Goal: Find specific page/section: Find specific page/section

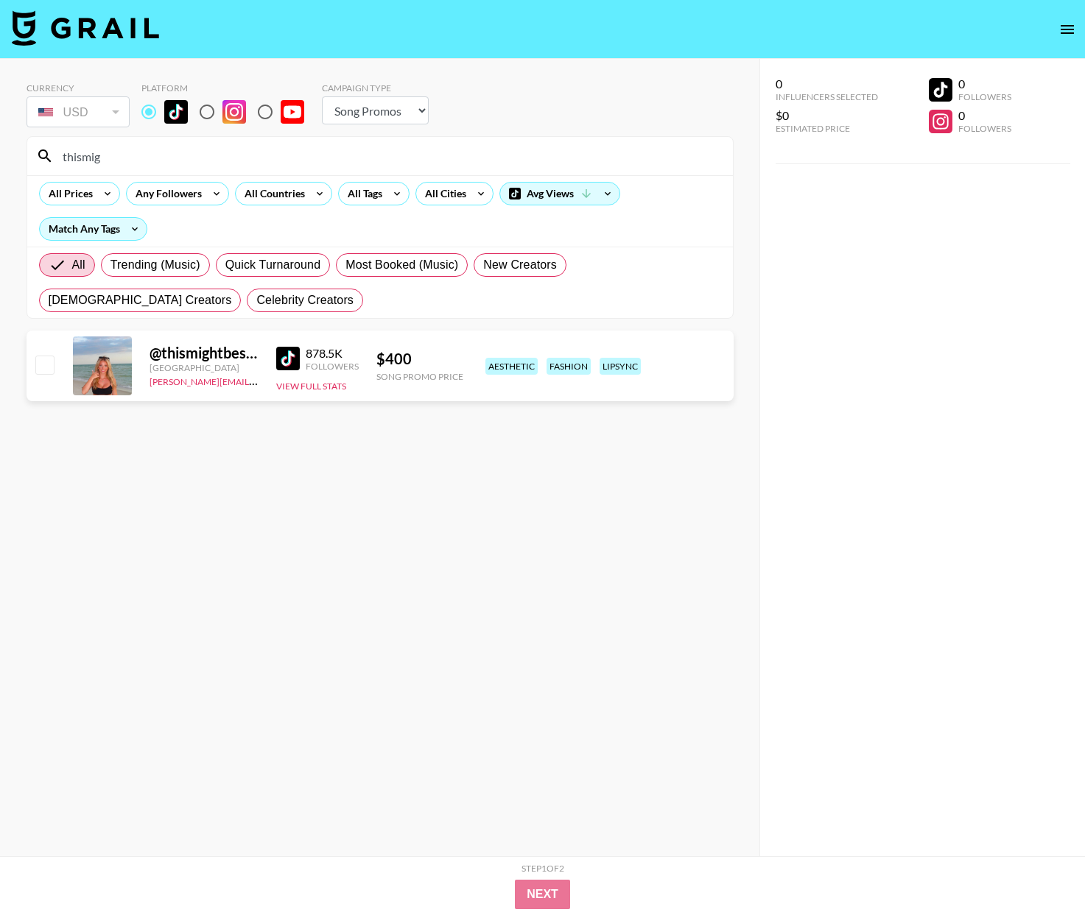
select select "Song"
click at [141, 163] on input "thismig" at bounding box center [389, 156] width 670 height 24
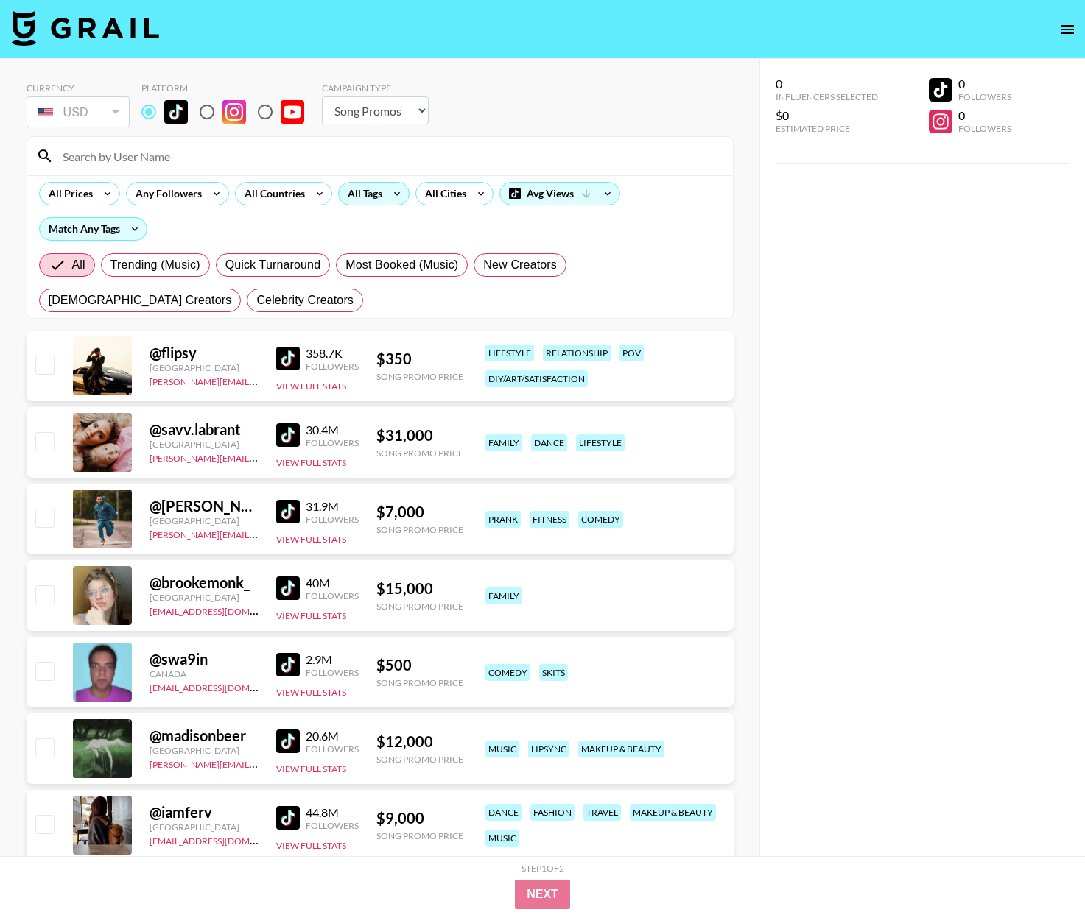
click at [382, 195] on div "All Tags" at bounding box center [362, 194] width 46 height 22
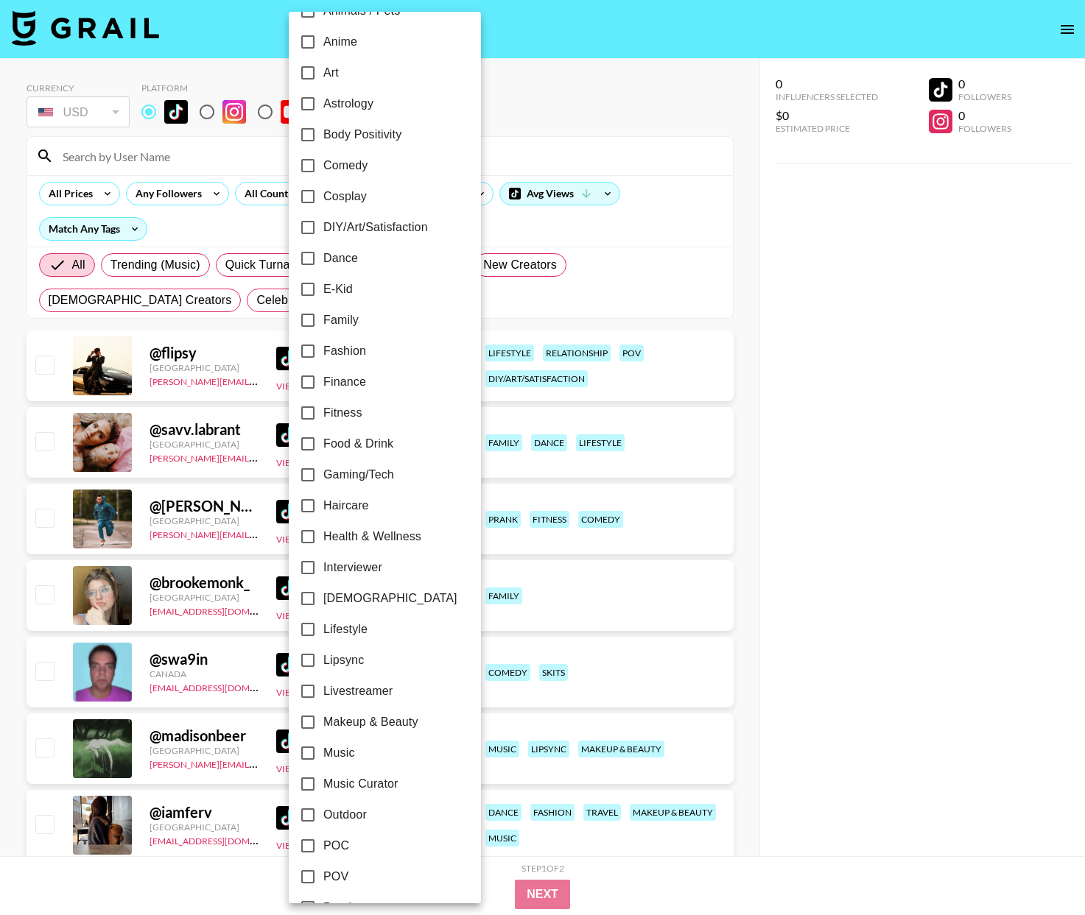
scroll to position [155, 0]
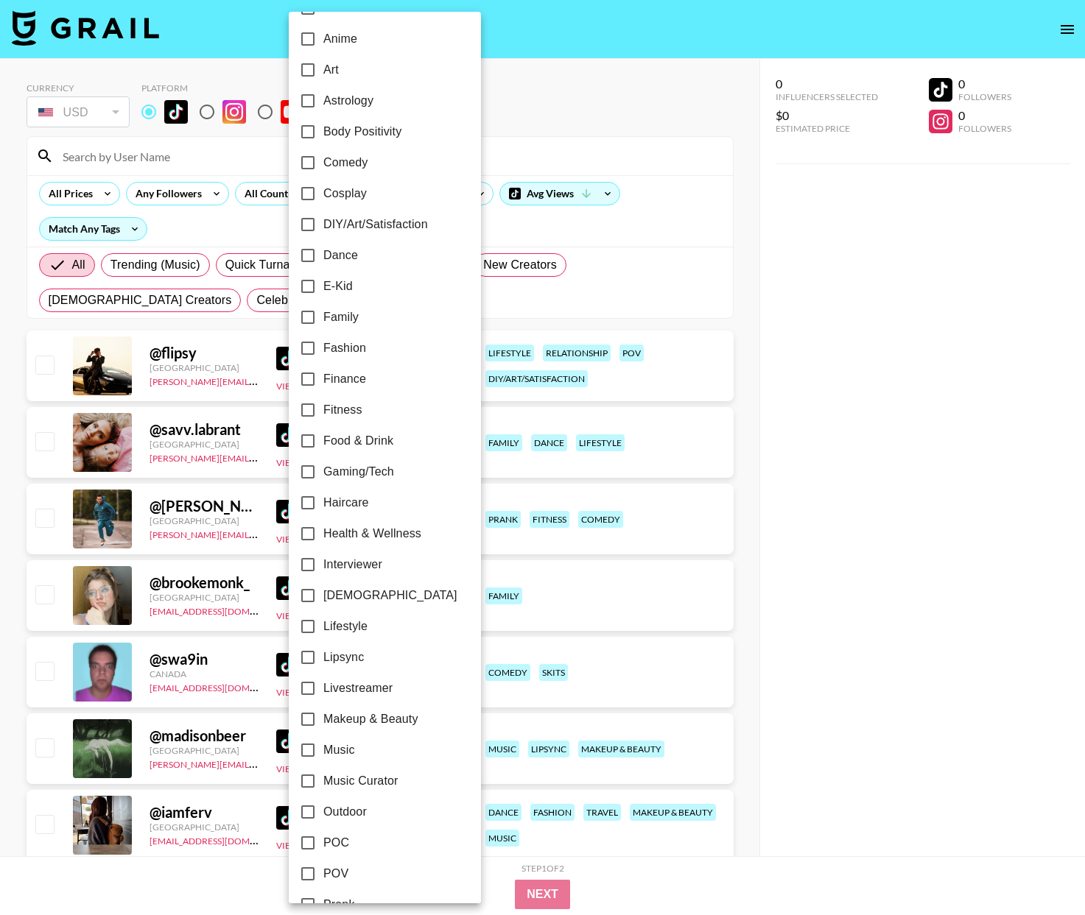
click at [325, 349] on span "Fashion" at bounding box center [344, 349] width 43 height 18
click at [323, 349] on input "Fashion" at bounding box center [307, 348] width 31 height 31
checkbox input "true"
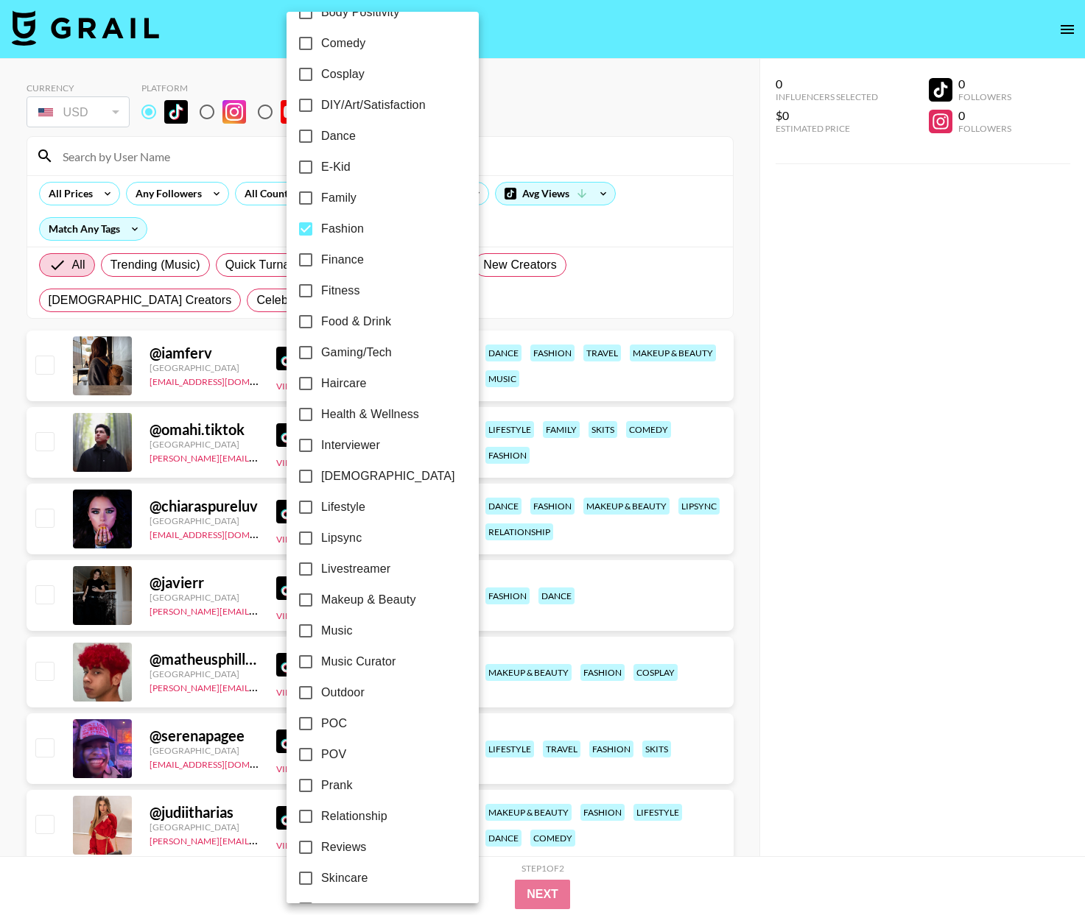
scroll to position [334, 0]
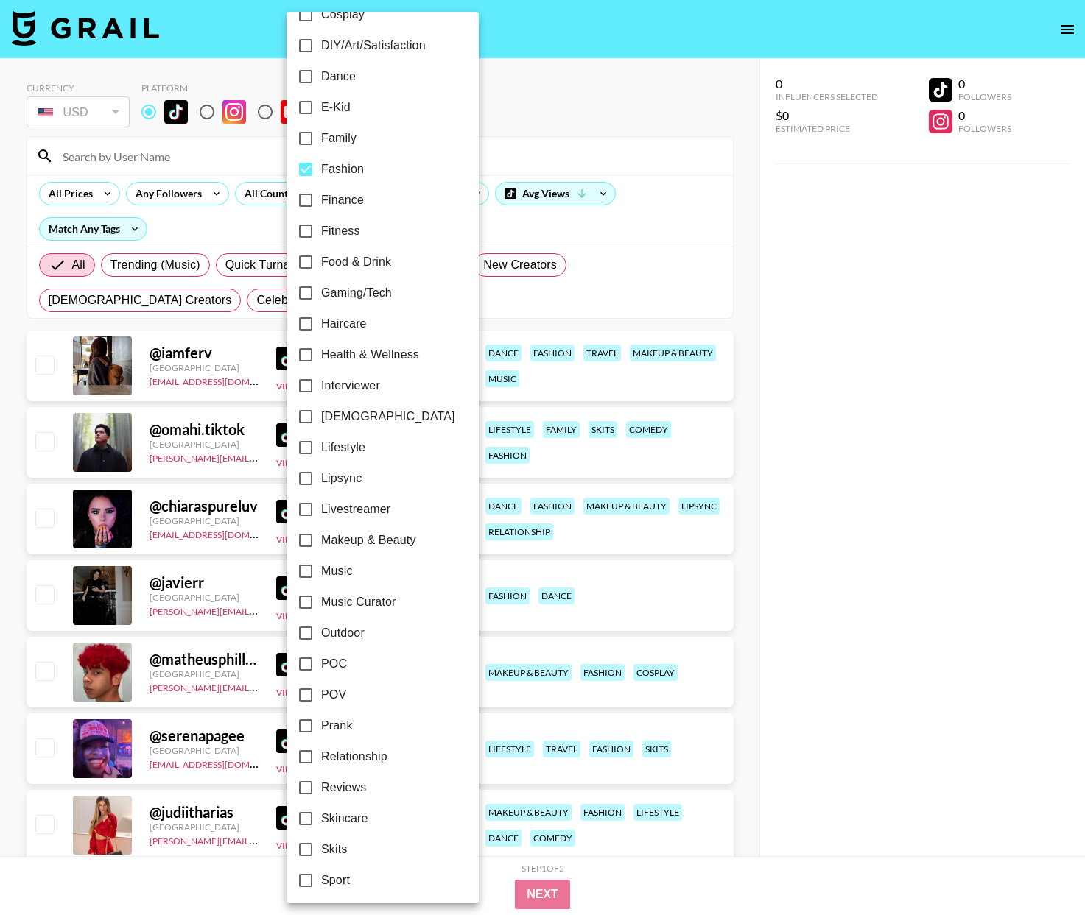
click at [316, 476] on input "Lipsync" at bounding box center [305, 478] width 31 height 31
checkbox input "true"
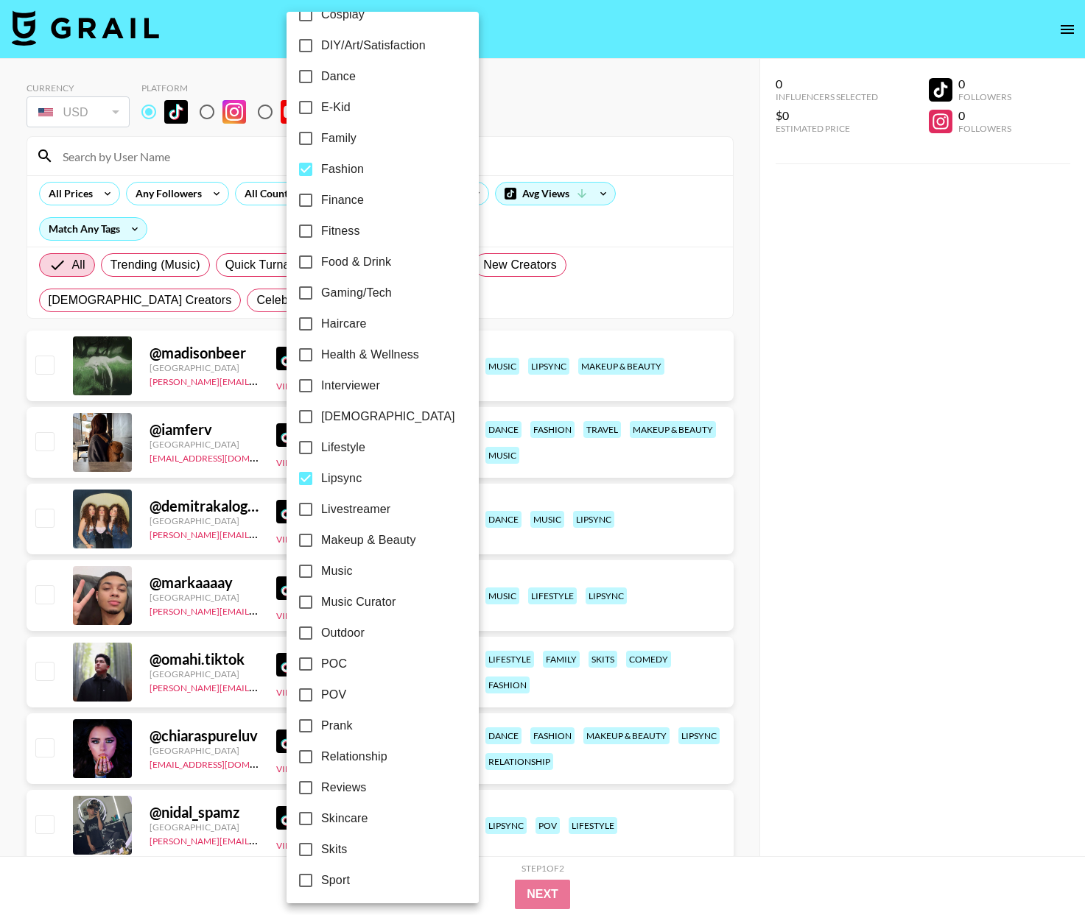
click at [573, 313] on div at bounding box center [542, 457] width 1085 height 915
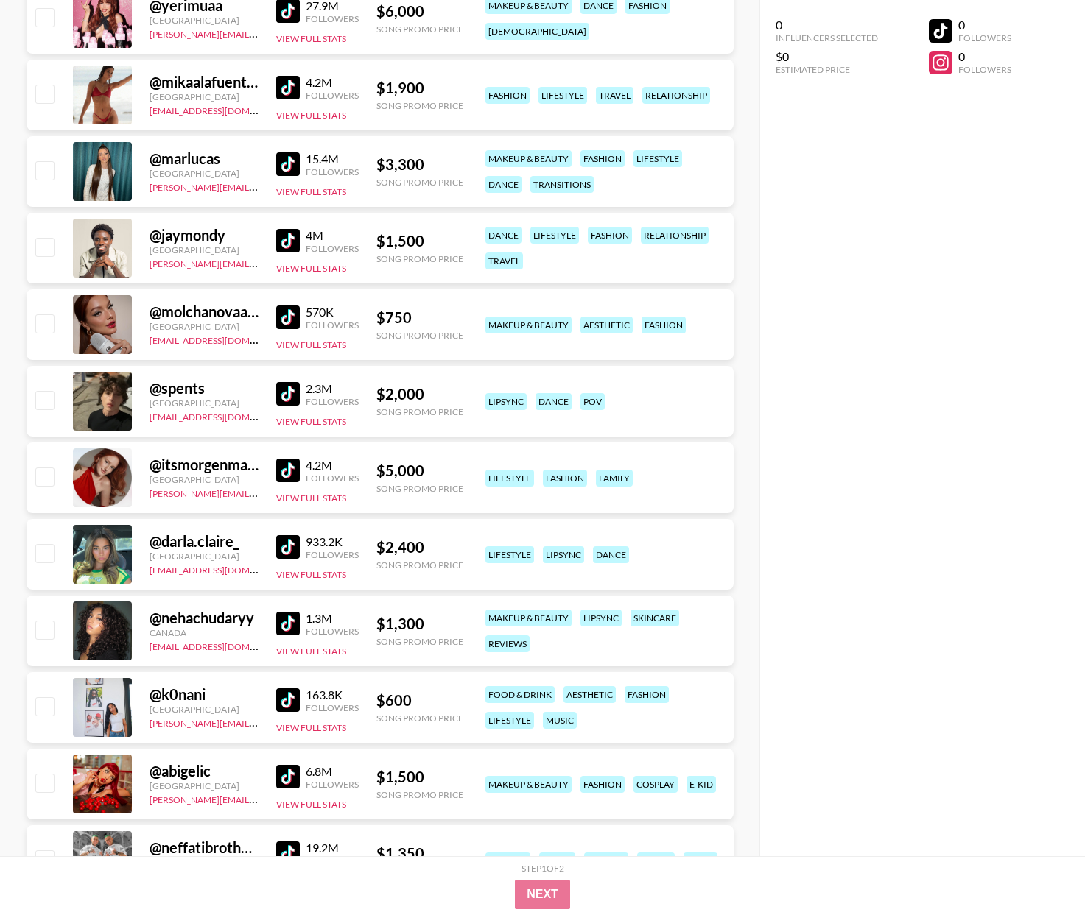
scroll to position [4414, 0]
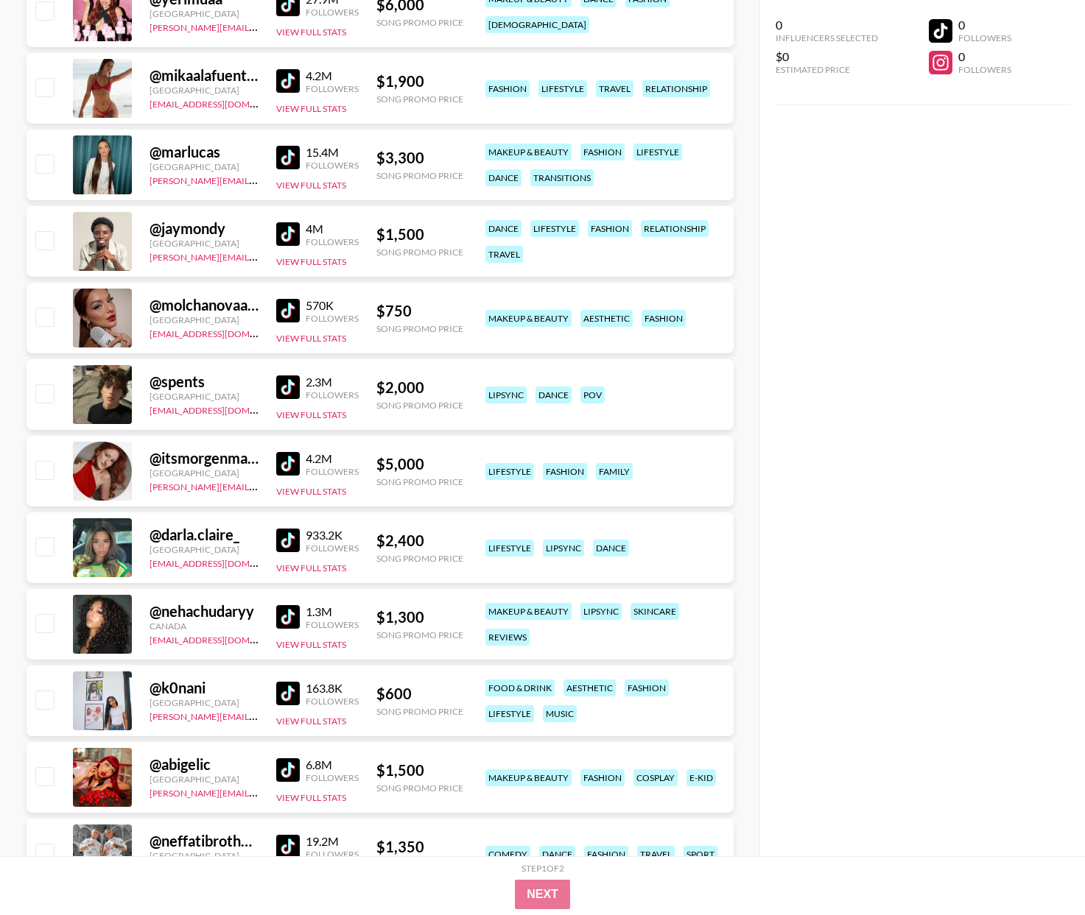
click at [289, 310] on img at bounding box center [288, 311] width 24 height 24
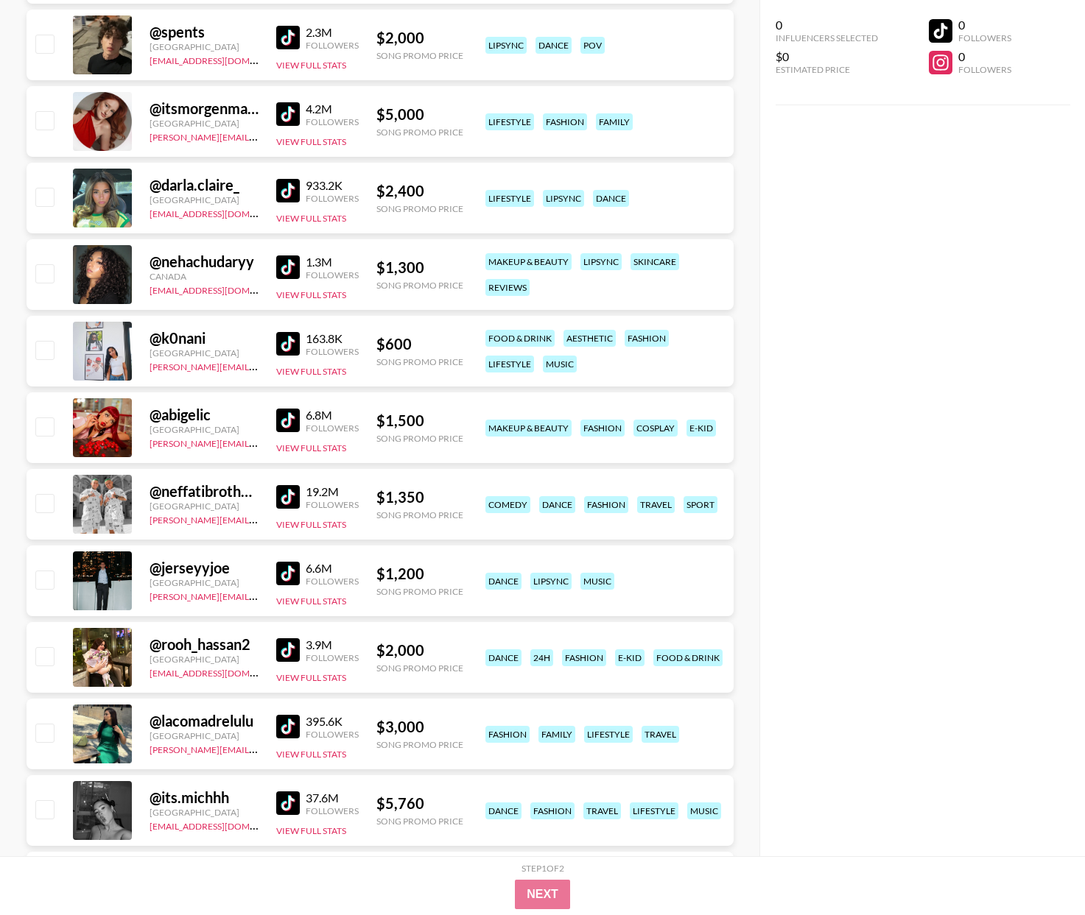
scroll to position [4775, 0]
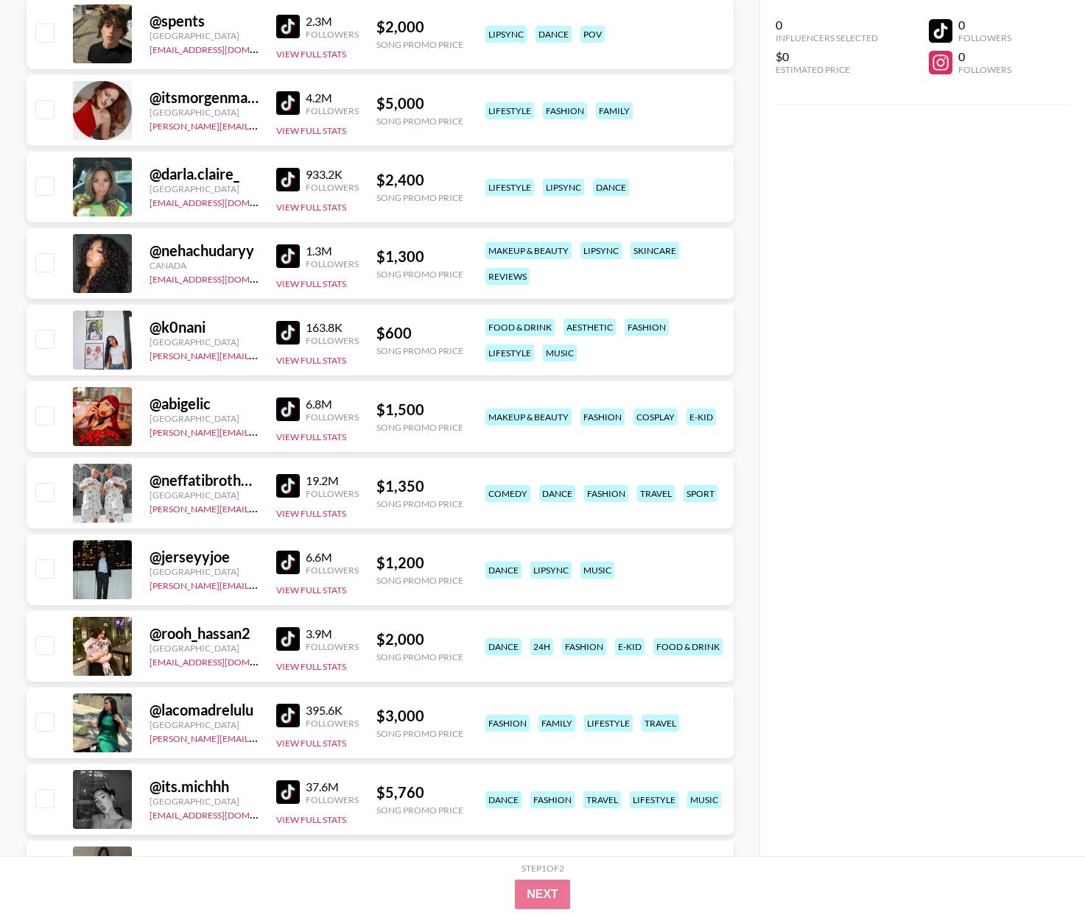
click at [292, 254] on img at bounding box center [288, 257] width 24 height 24
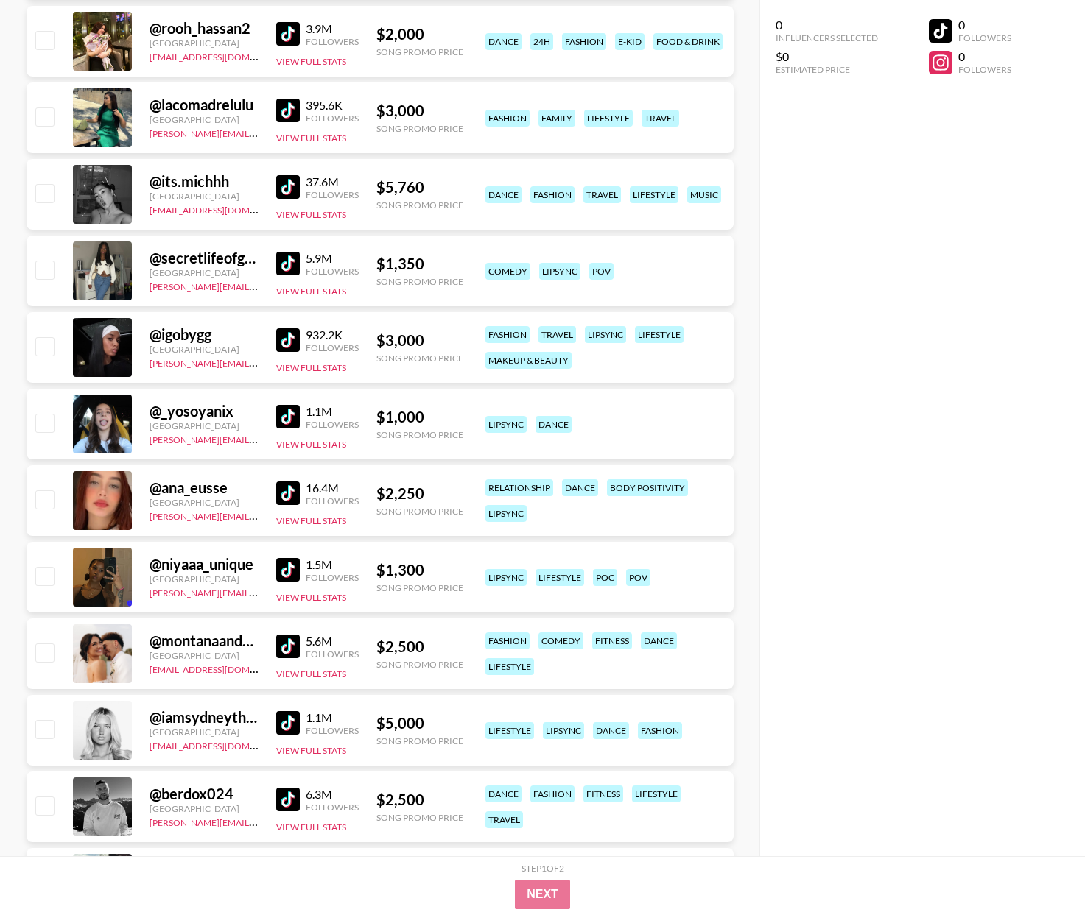
scroll to position [5442, 0]
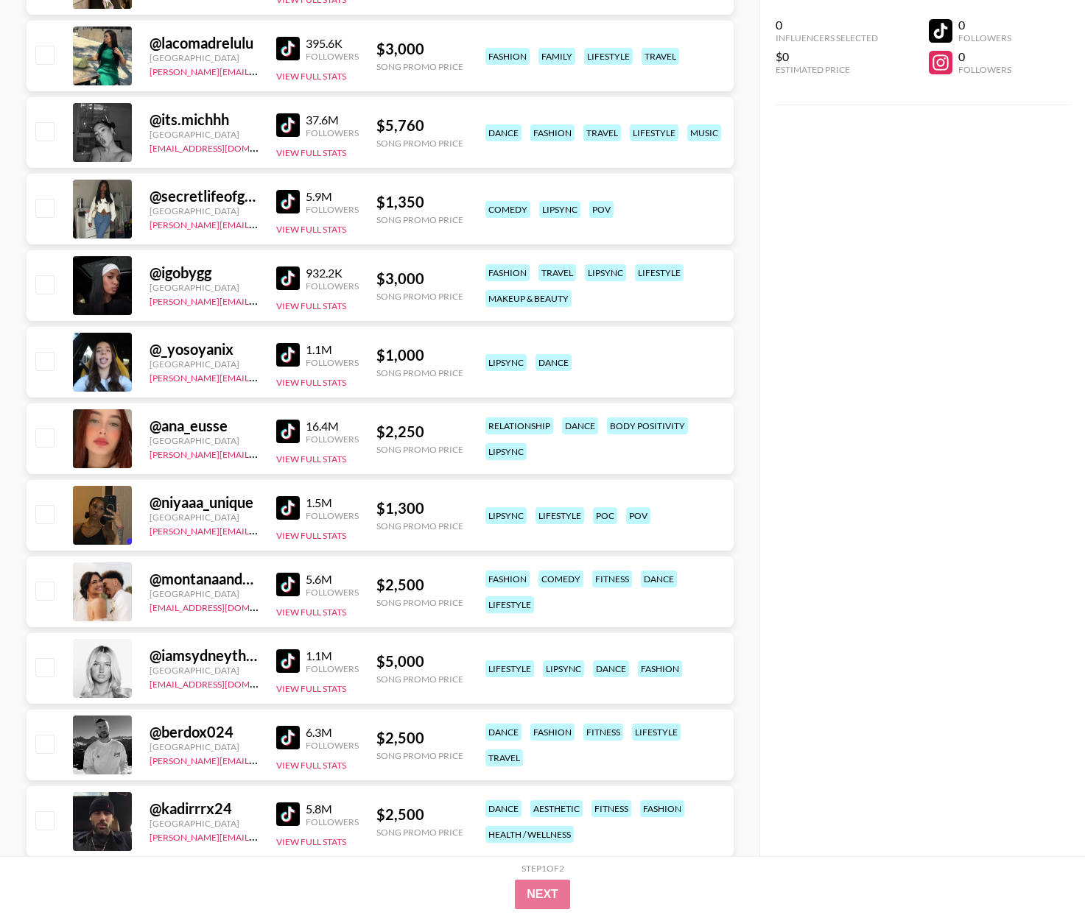
click at [284, 200] on img at bounding box center [288, 202] width 24 height 24
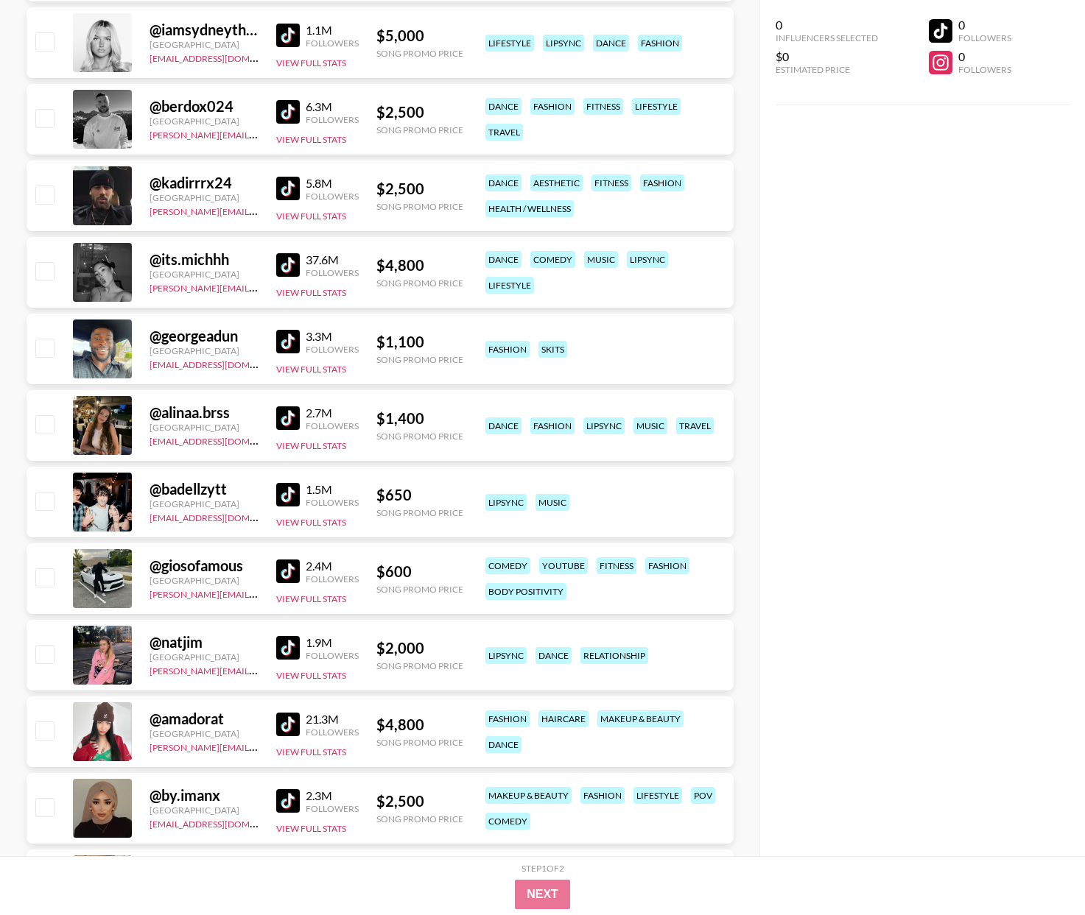
scroll to position [6016, 0]
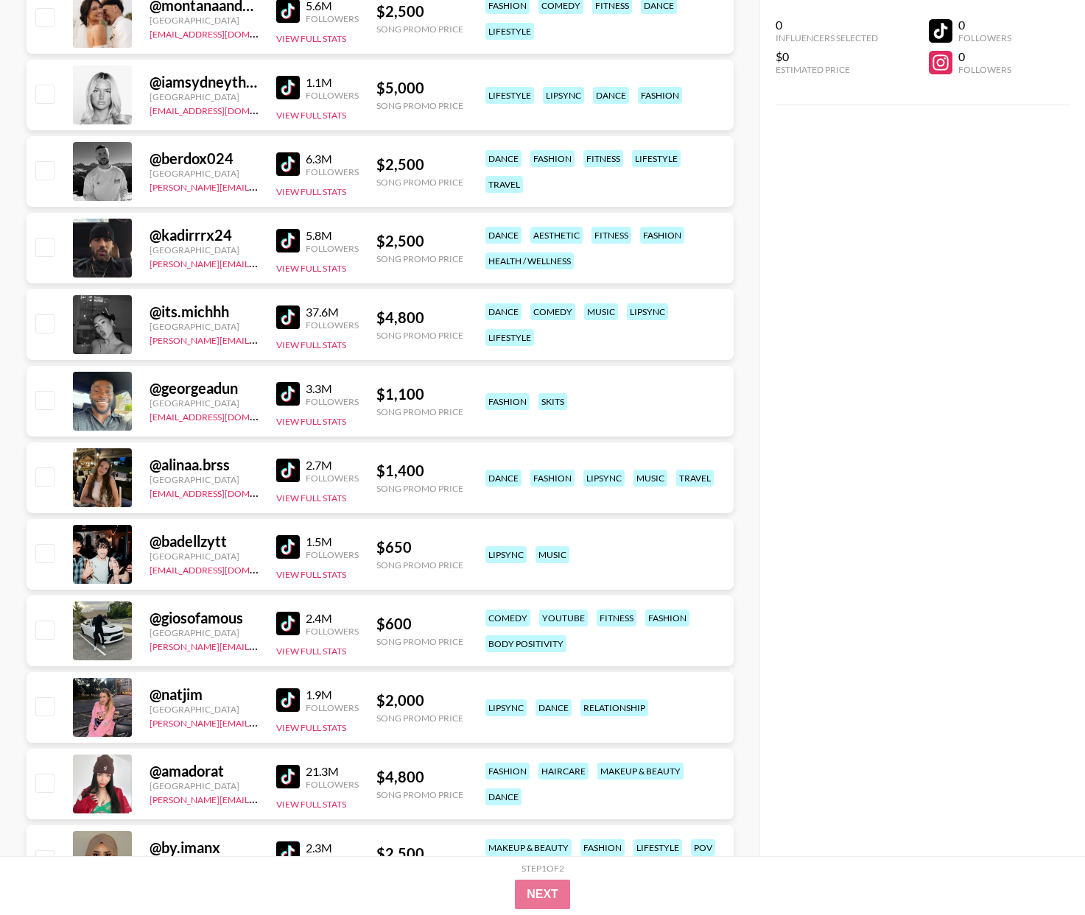
click at [287, 79] on img at bounding box center [288, 88] width 24 height 24
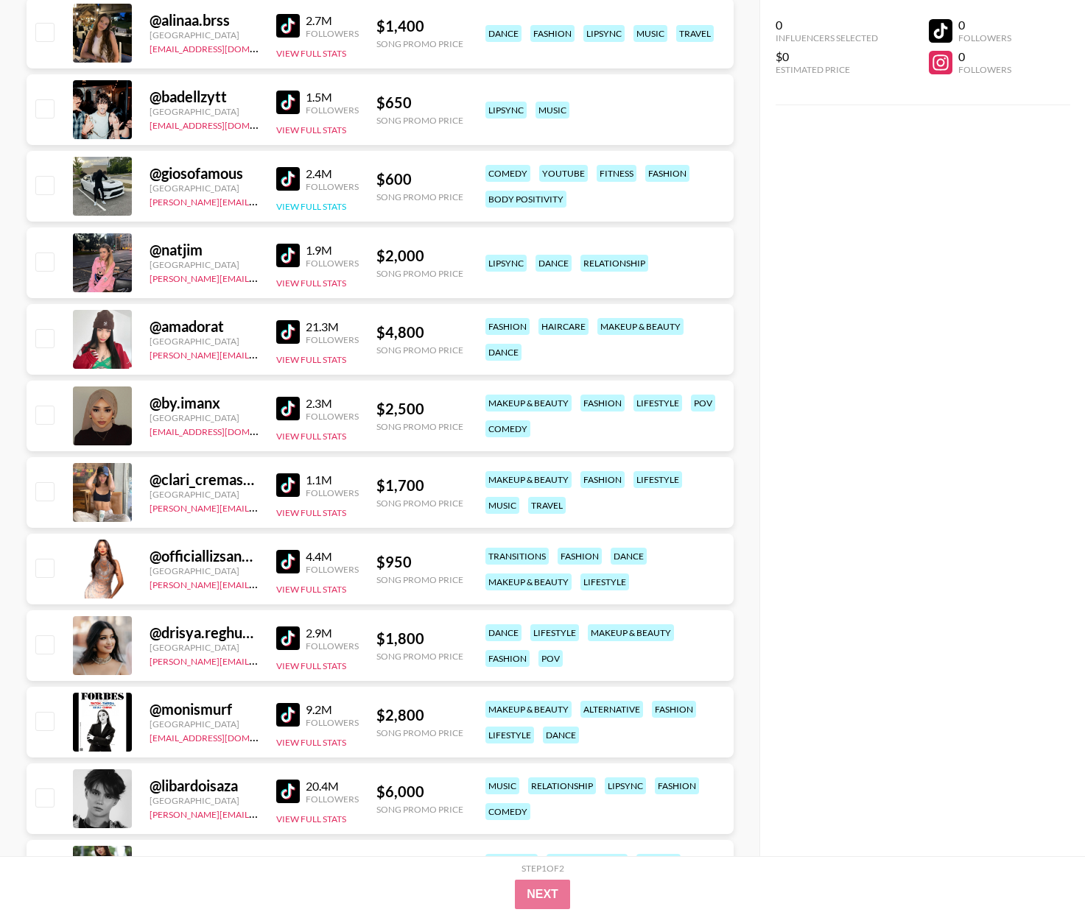
scroll to position [6502, 0]
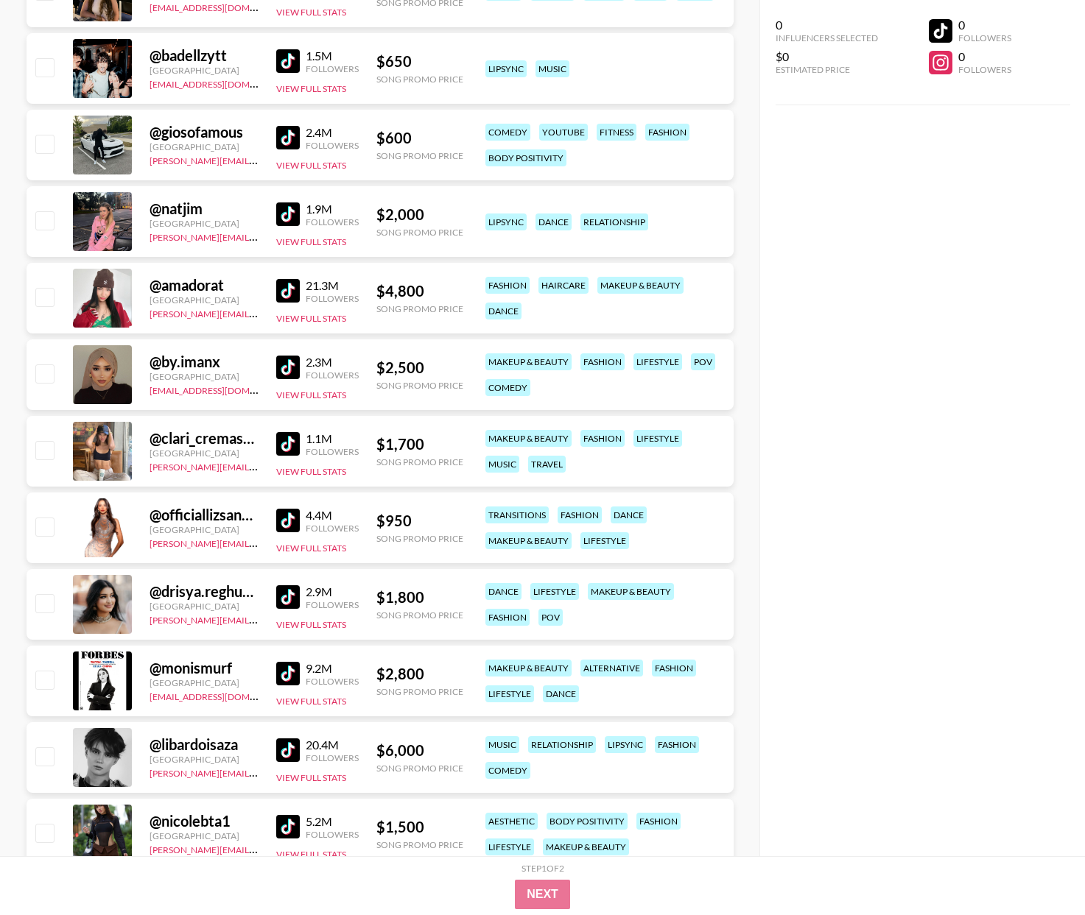
click at [283, 213] on img at bounding box center [288, 215] width 24 height 24
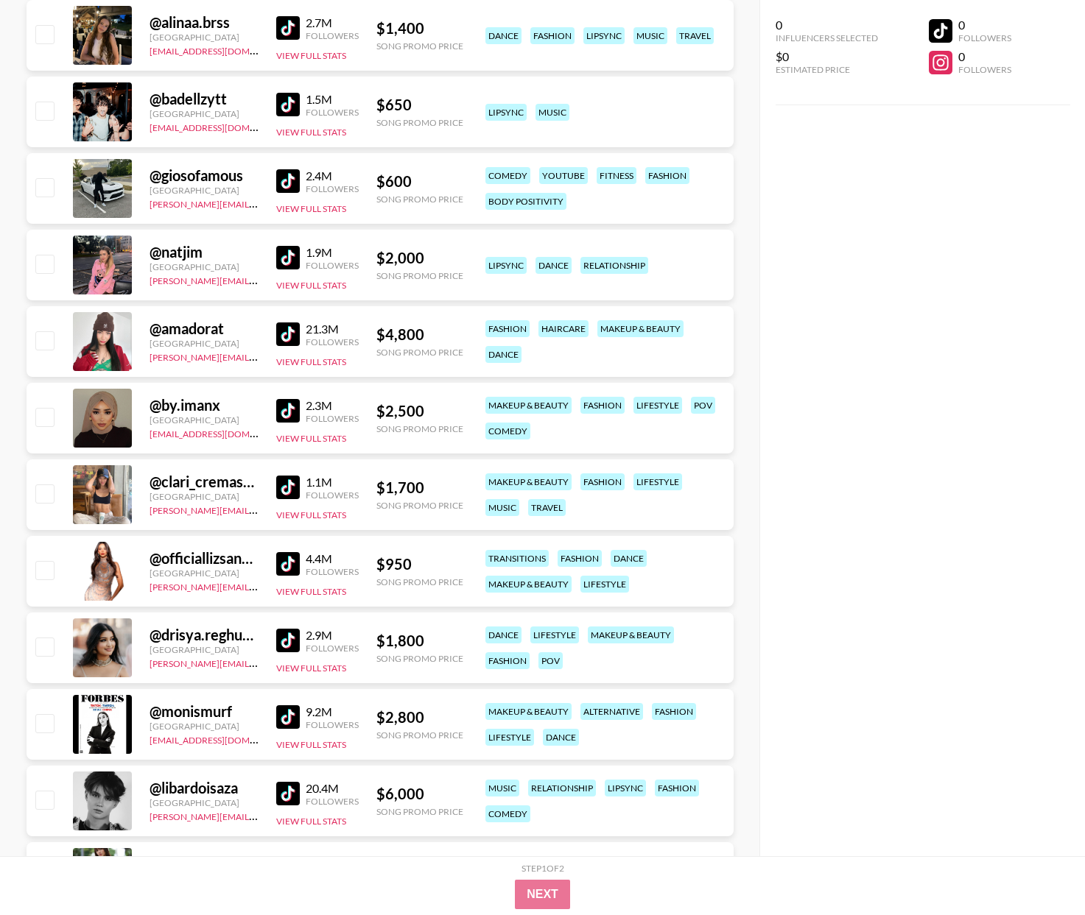
scroll to position [6448, 0]
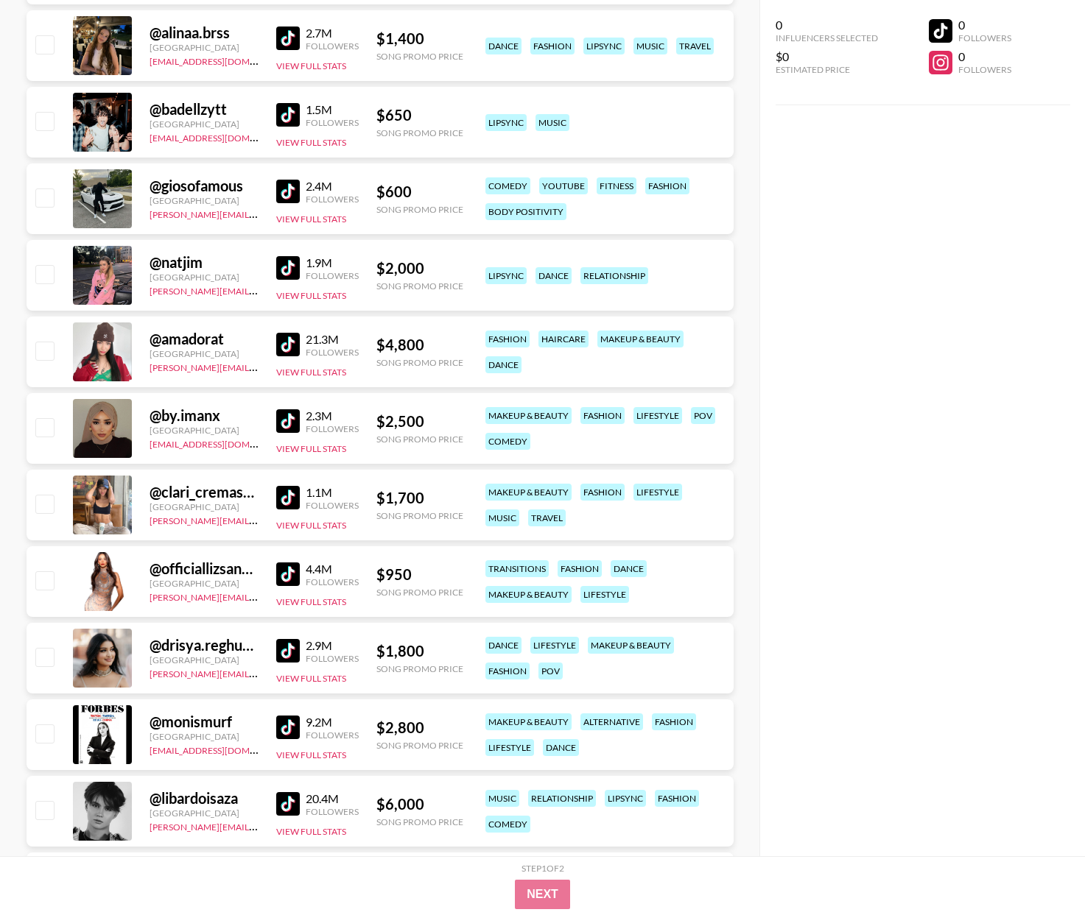
click at [287, 194] on img at bounding box center [288, 192] width 24 height 24
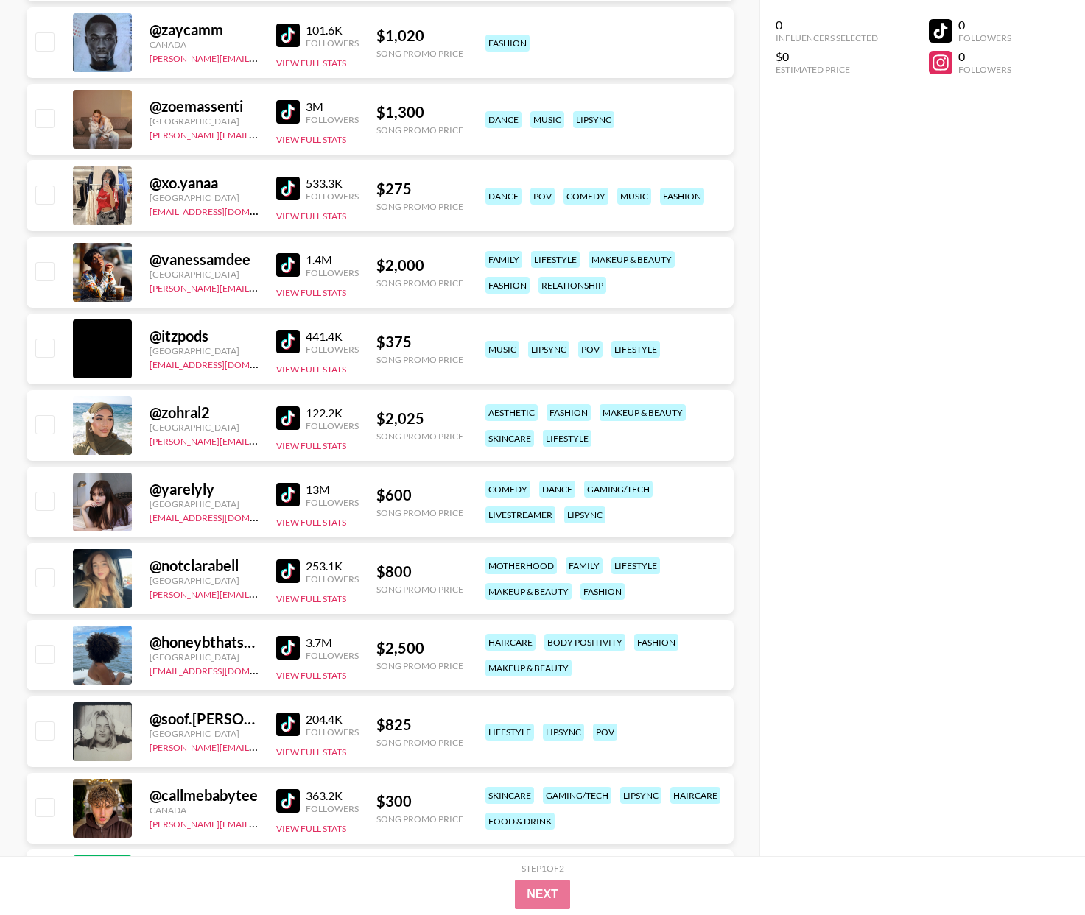
scroll to position [27743, 0]
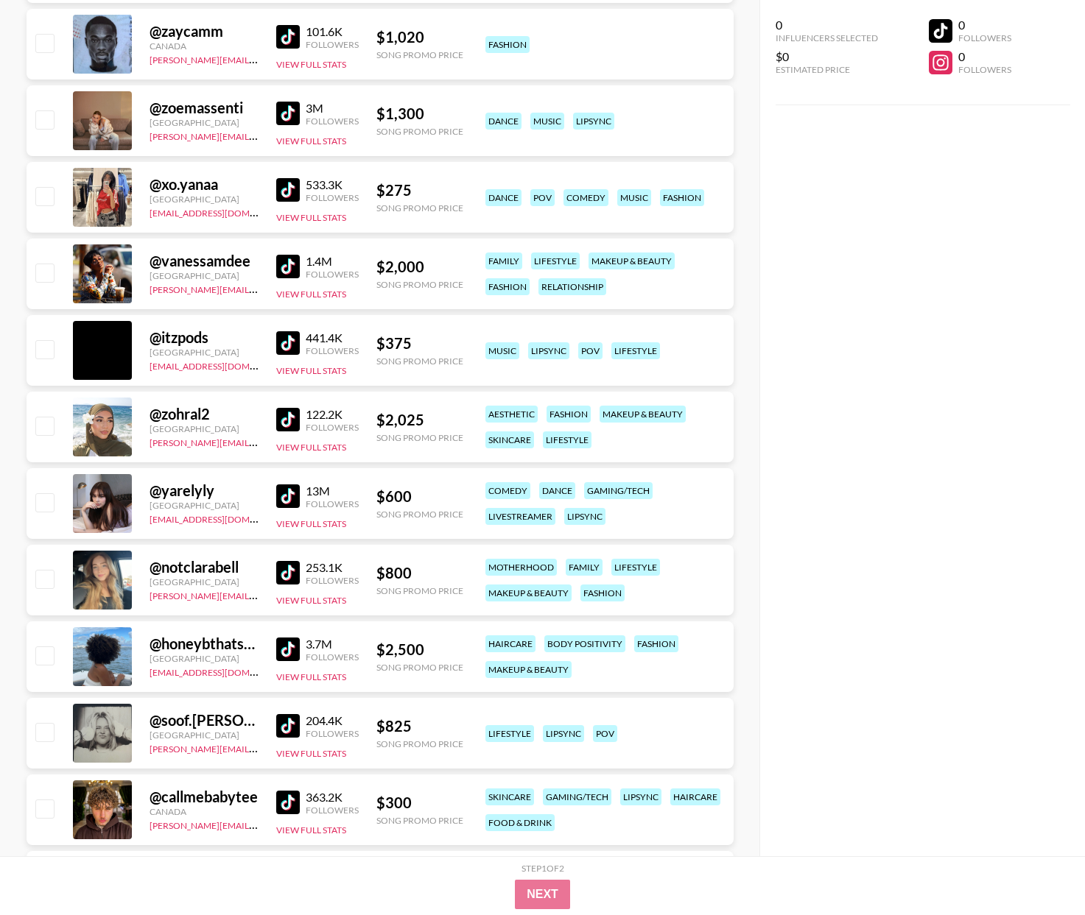
click at [289, 340] on img at bounding box center [288, 343] width 24 height 24
